Goal: Task Accomplishment & Management: Use online tool/utility

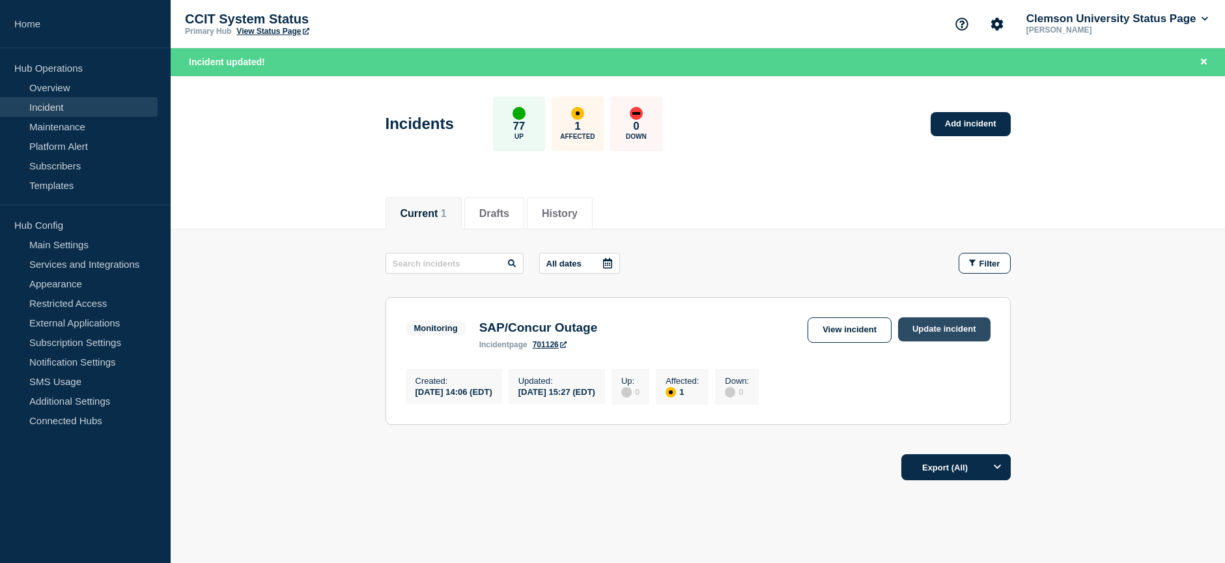
click at [934, 323] on link "Update incident" at bounding box center [944, 329] width 93 height 24
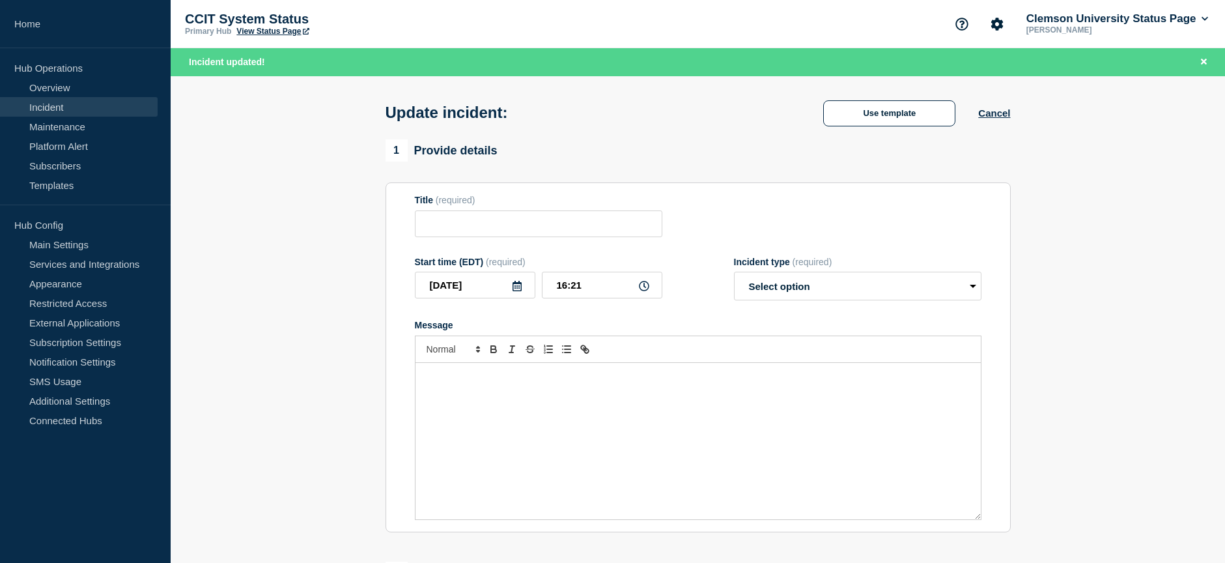
type input "SAP/Concur Outage"
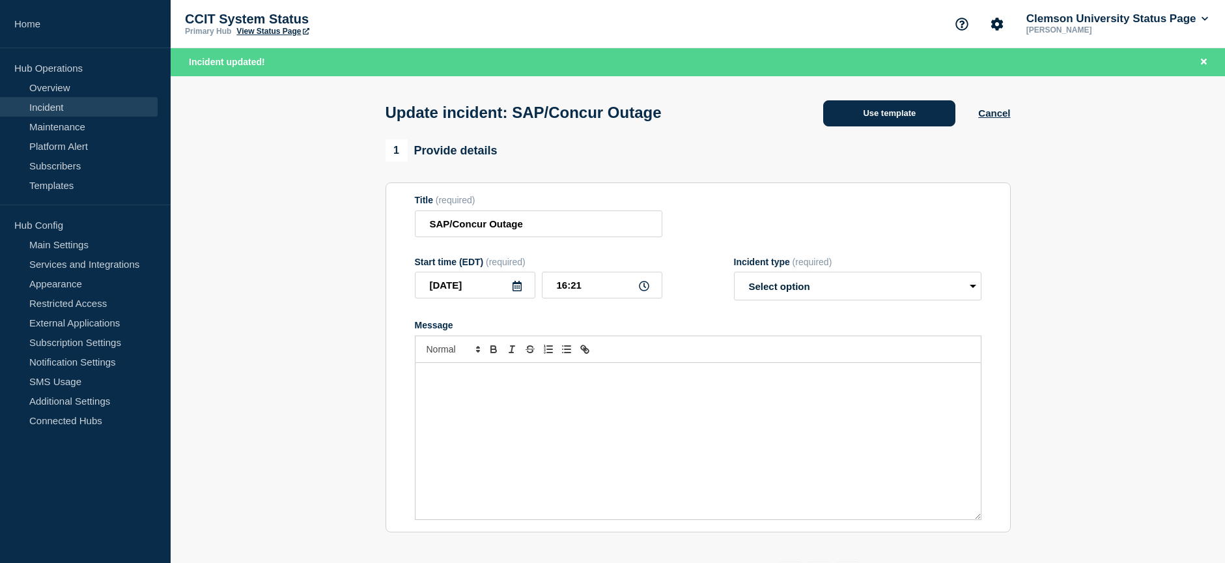
click at [902, 114] on button "Use template" at bounding box center [890, 113] width 132 height 26
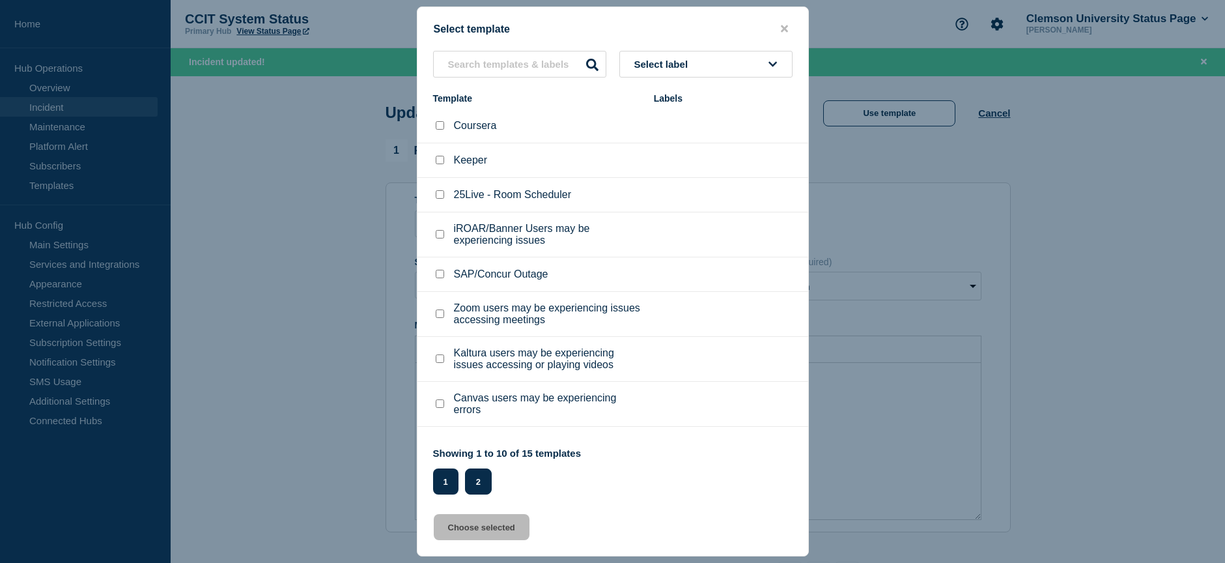
click at [477, 488] on button "2" at bounding box center [478, 481] width 27 height 26
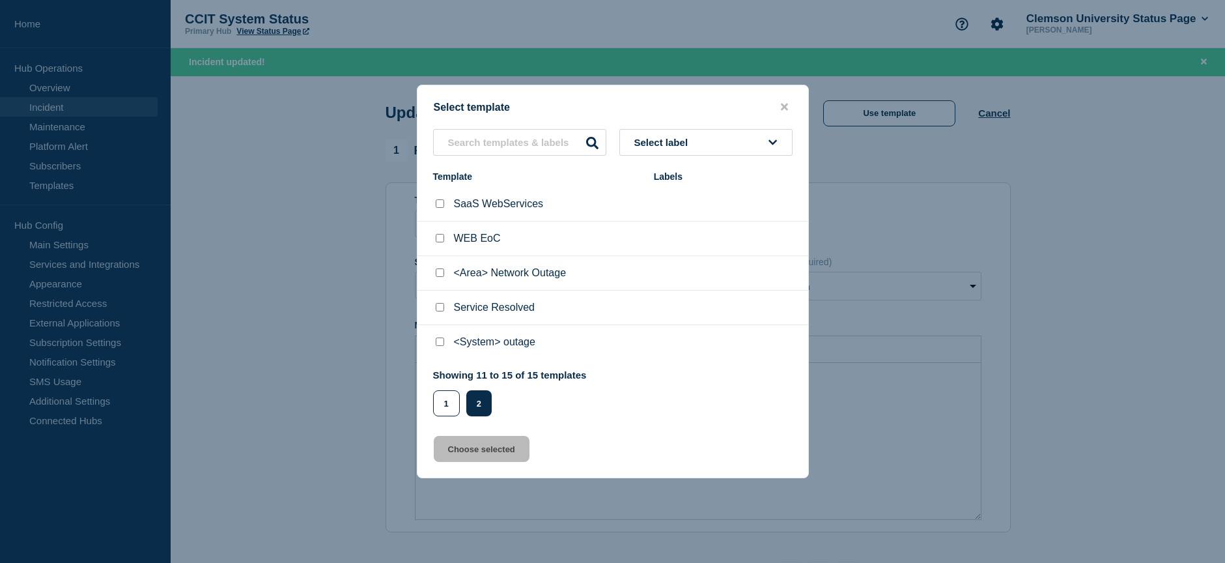
click at [437, 309] on input "Service Resolved checkbox" at bounding box center [440, 307] width 8 height 8
checkbox input "true"
click at [480, 447] on button "Choose selected" at bounding box center [482, 449] width 96 height 26
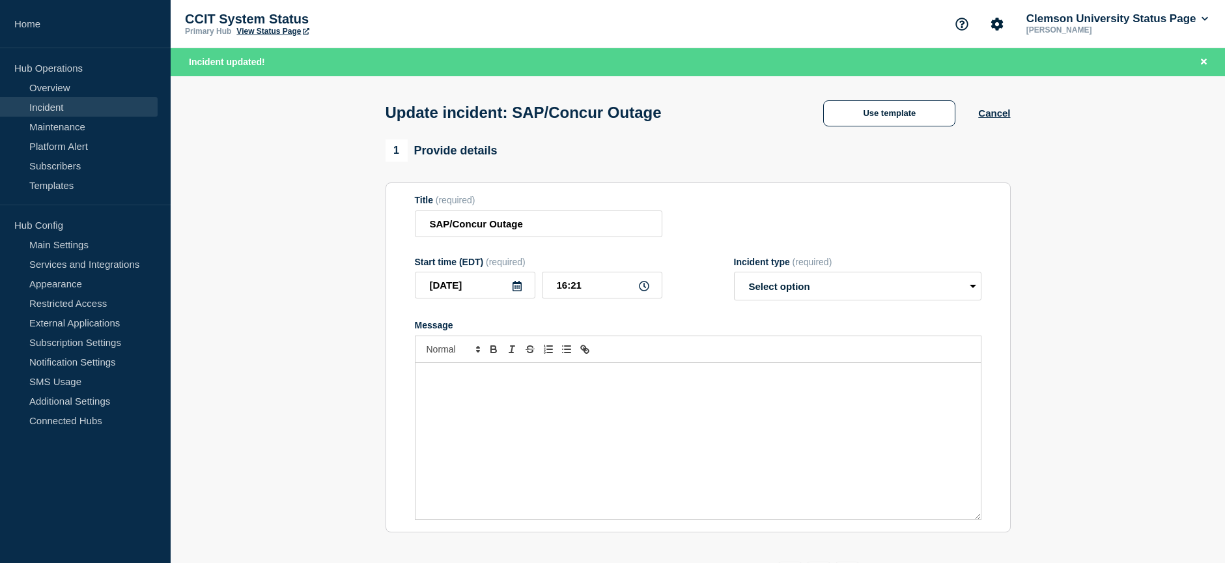
select select "resolved"
radio input "false"
radio input "true"
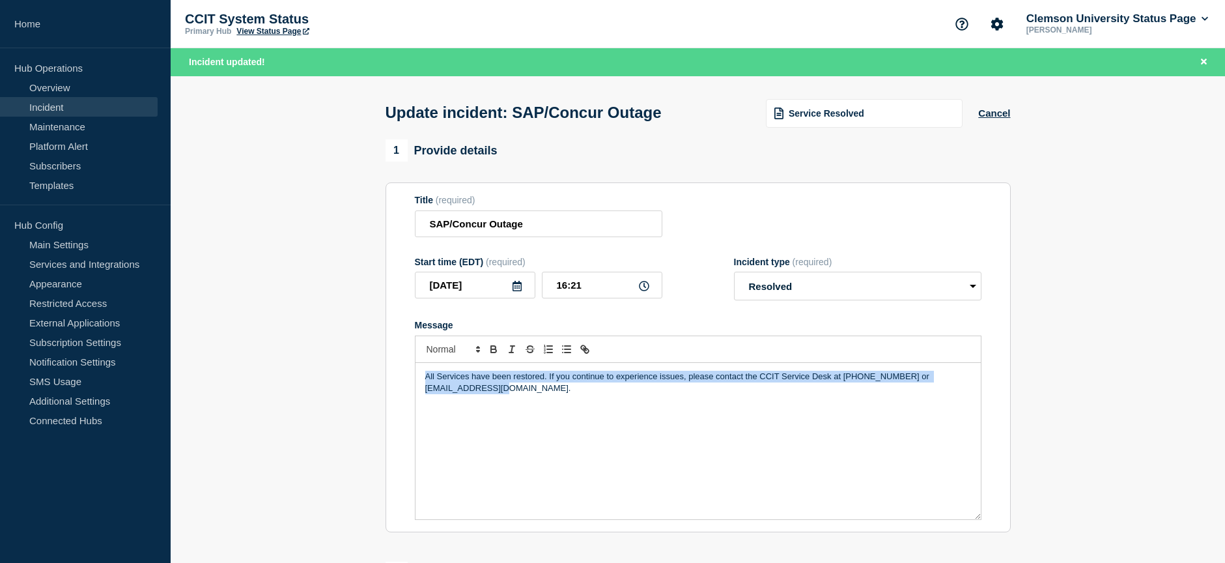
drag, startPoint x: 474, startPoint y: 392, endPoint x: 416, endPoint y: 381, distance: 58.9
click at [416, 381] on div "All Services have been restored. If you continue to experience issues, please c…" at bounding box center [699, 441] width 566 height 156
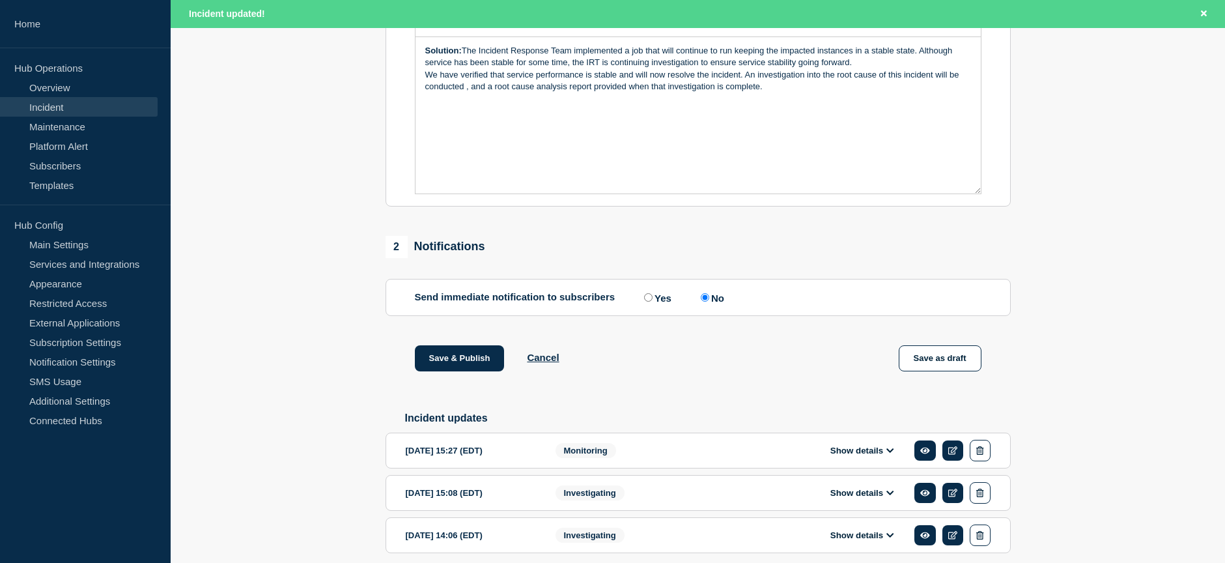
scroll to position [383, 0]
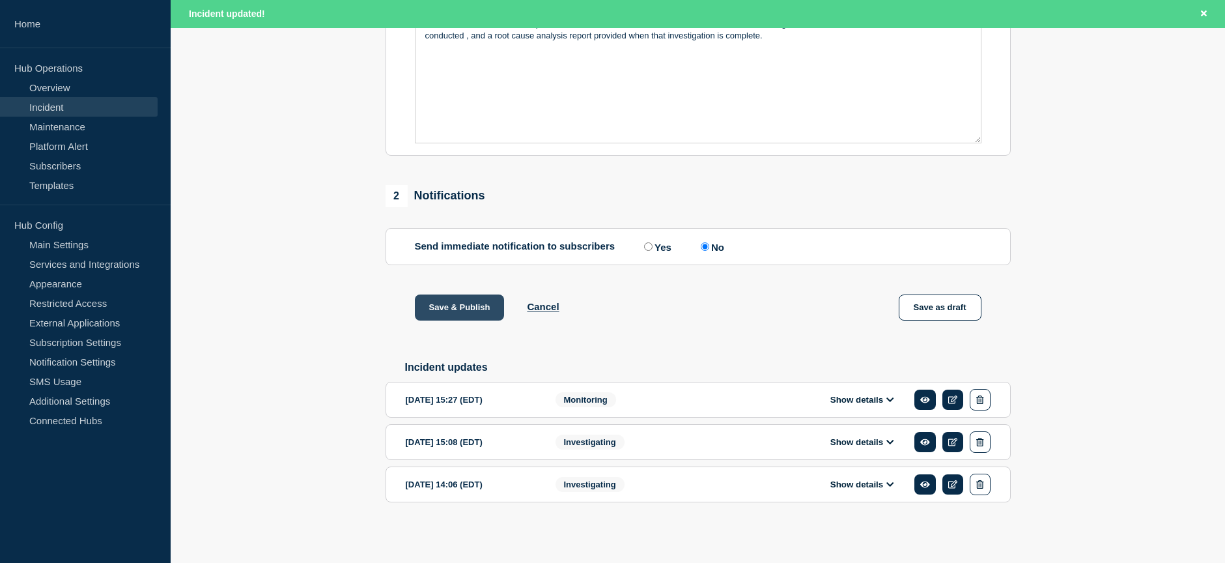
click at [481, 307] on button "Save & Publish" at bounding box center [460, 307] width 90 height 26
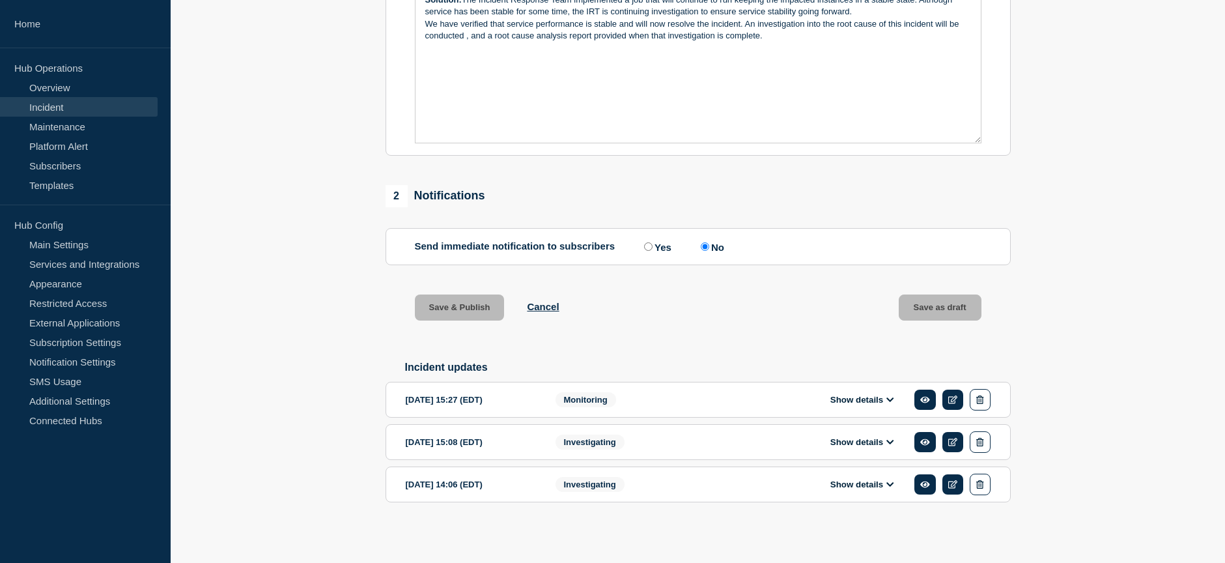
scroll to position [355, 0]
